Goal: Task Accomplishment & Management: Manage account settings

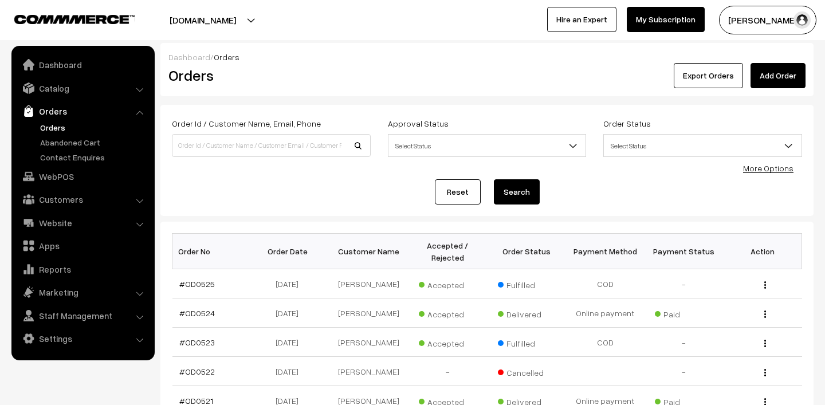
click at [52, 126] on link "Orders" at bounding box center [94, 128] width 114 height 12
click at [764, 25] on button "[PERSON_NAME]" at bounding box center [767, 20] width 97 height 29
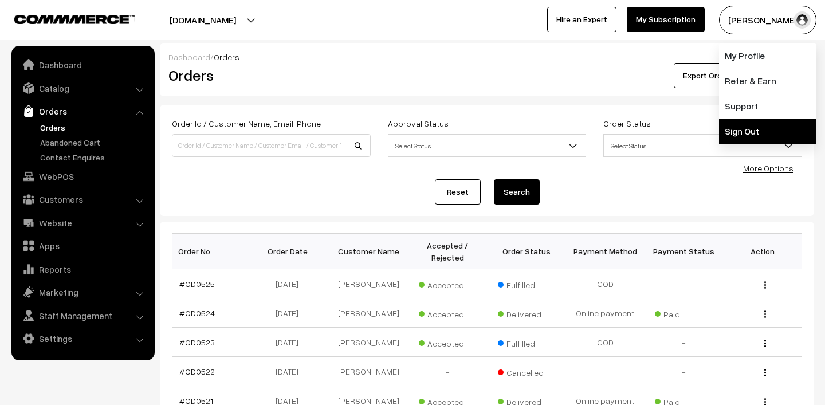
click at [742, 126] on link "Sign Out" at bounding box center [767, 131] width 97 height 25
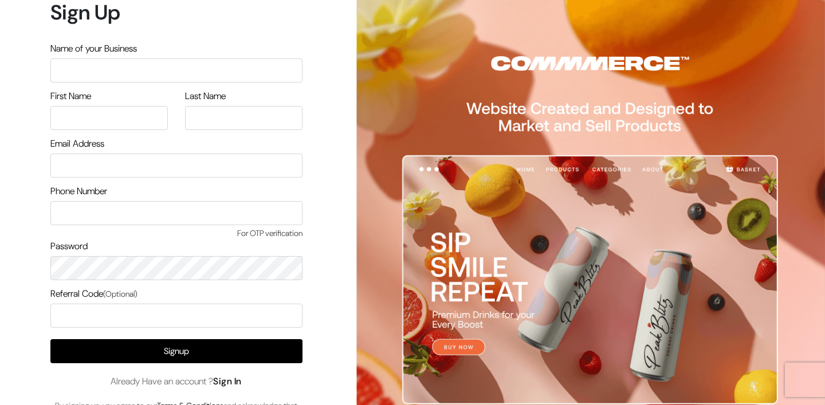
click at [233, 382] on link "Sign In" at bounding box center [227, 381] width 29 height 12
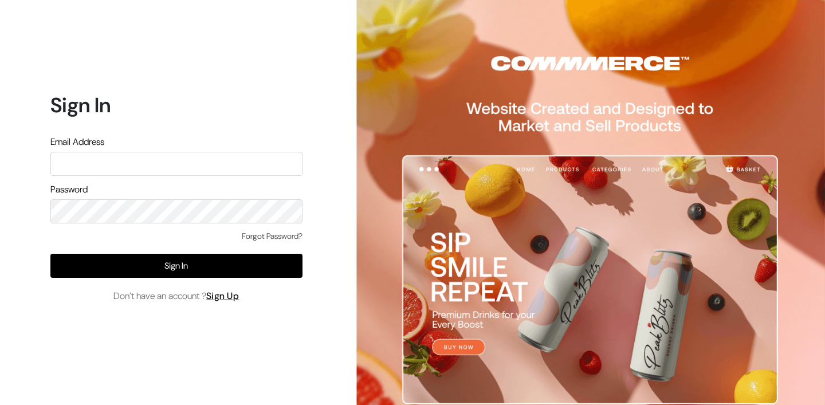
click at [135, 167] on input "text" at bounding box center [176, 164] width 252 height 24
type input "lokesh@yourdesignstore.in"
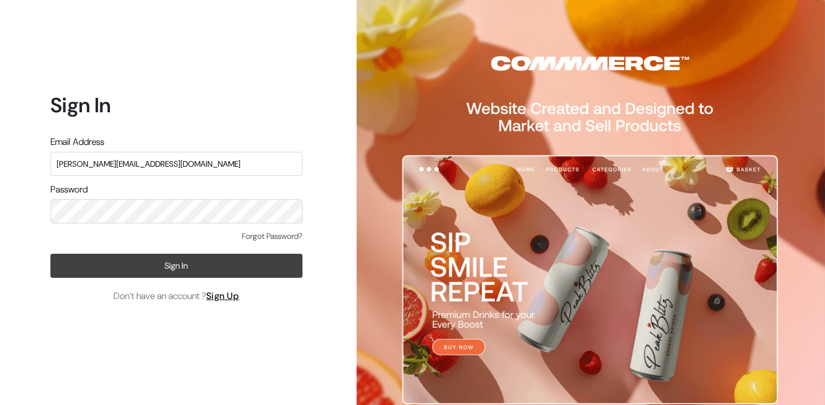
click at [161, 257] on button "Sign In" at bounding box center [176, 266] width 252 height 24
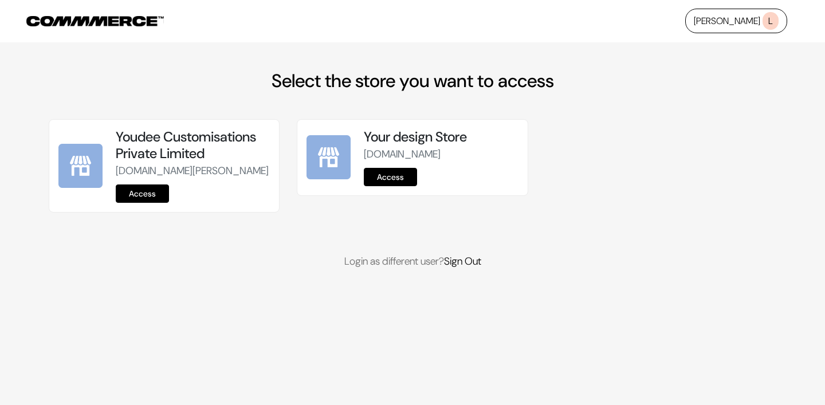
click at [146, 203] on link "Access" at bounding box center [142, 194] width 53 height 18
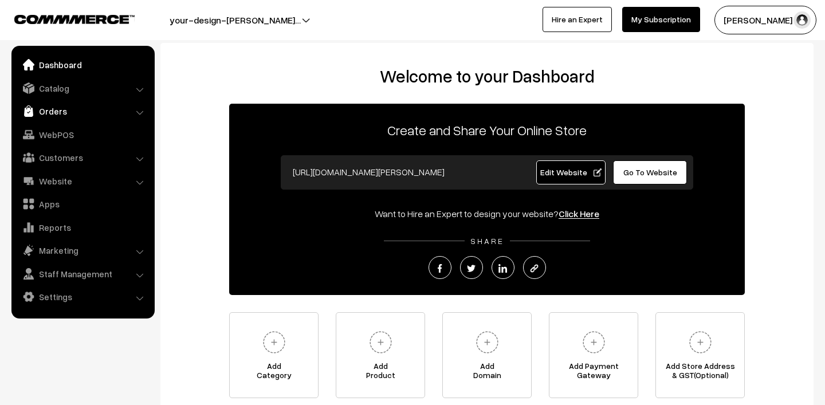
click at [53, 104] on link "Orders" at bounding box center [82, 111] width 136 height 21
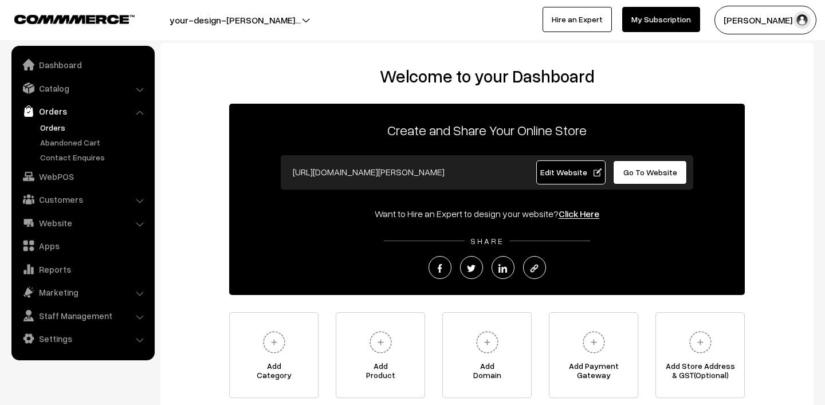
click at [50, 127] on link "Orders" at bounding box center [94, 128] width 114 height 12
